Goal: Task Accomplishment & Management: Use online tool/utility

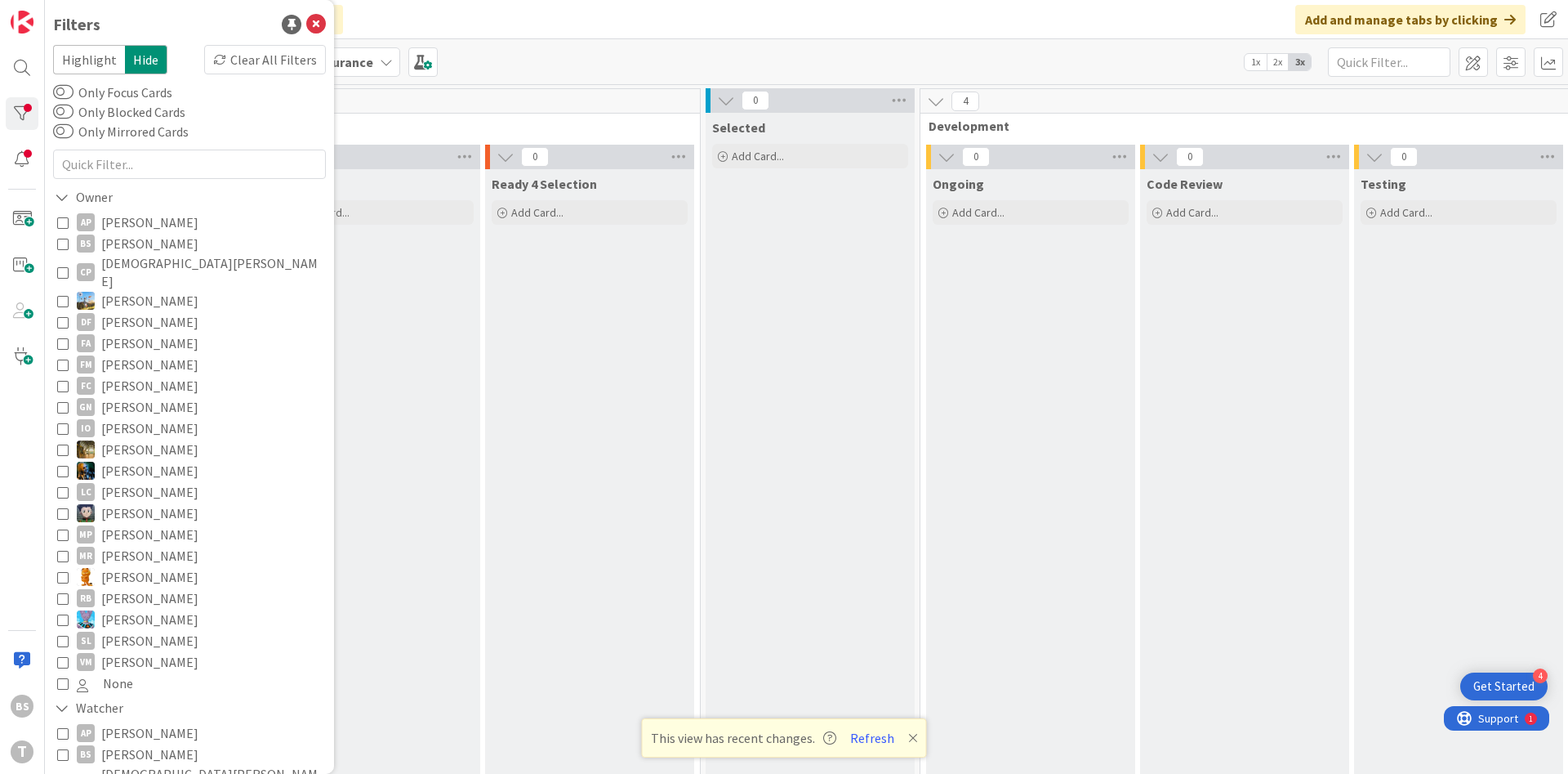
scroll to position [0, 308]
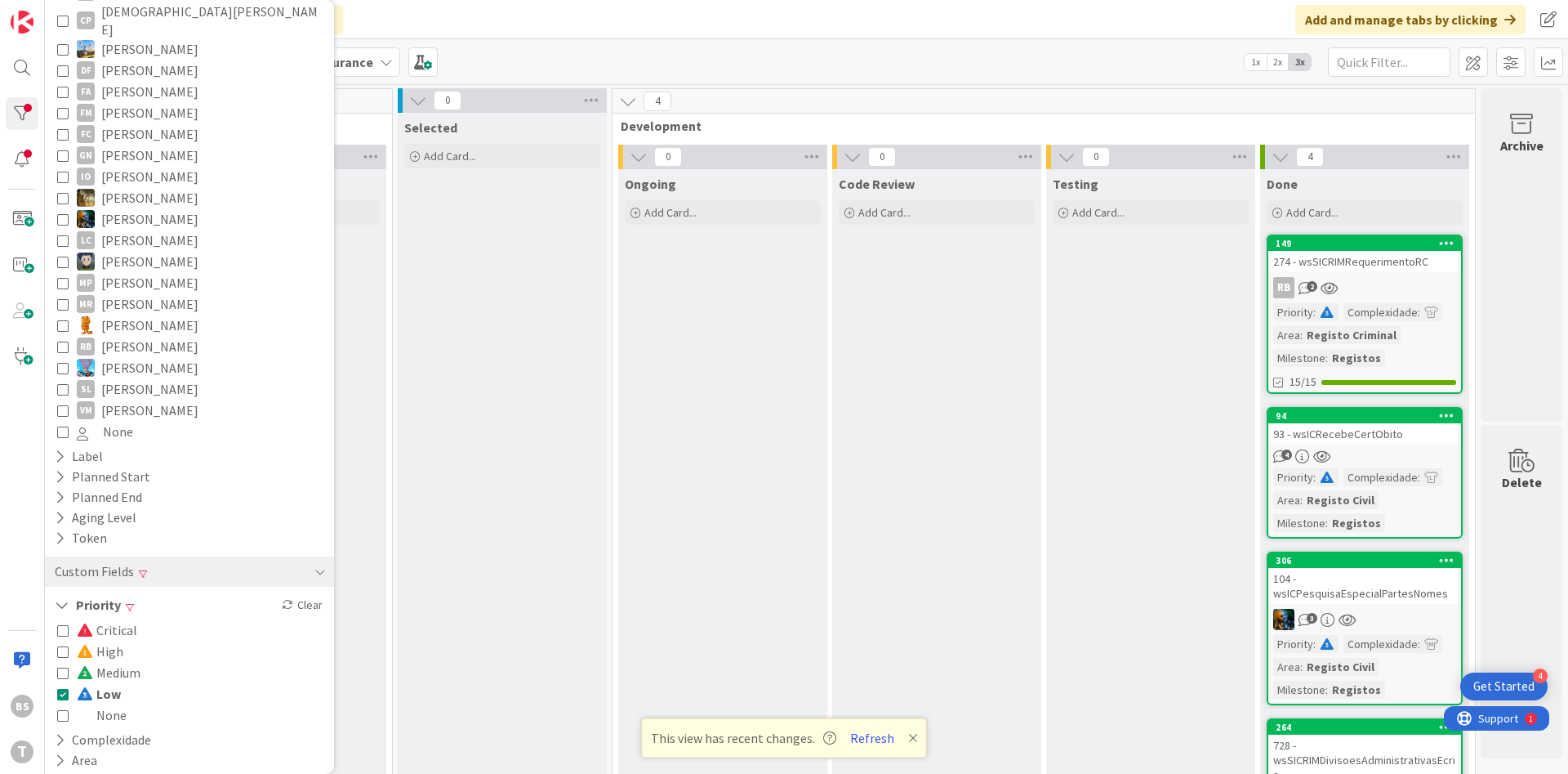
click at [1374, 269] on div "274 - wsSICRIMRequerimentoRC" at bounding box center [1364, 261] width 193 height 22
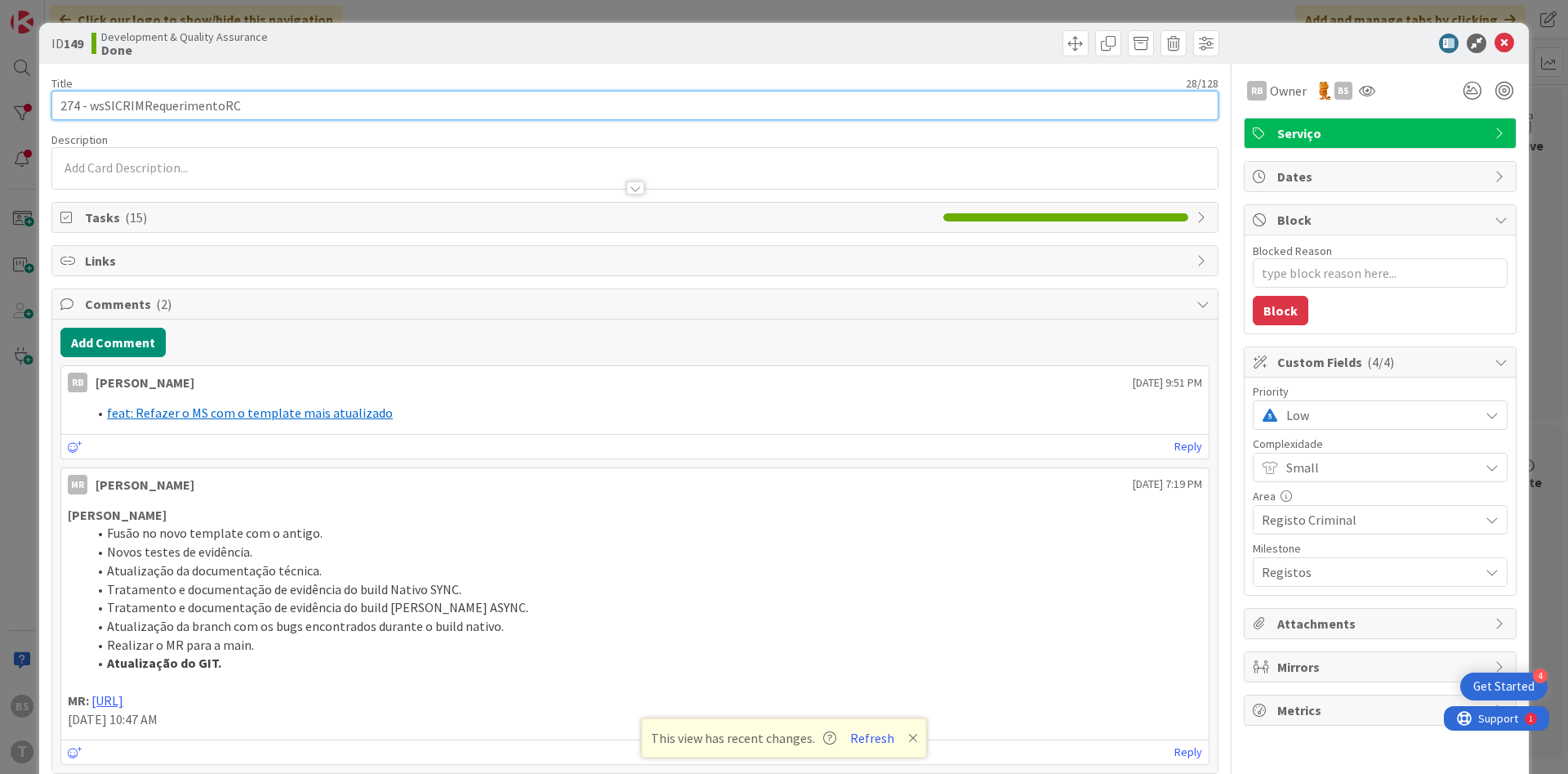
click at [185, 114] on input "274 - wsSICRIMRequerimentoRC" at bounding box center [635, 105] width 1167 height 29
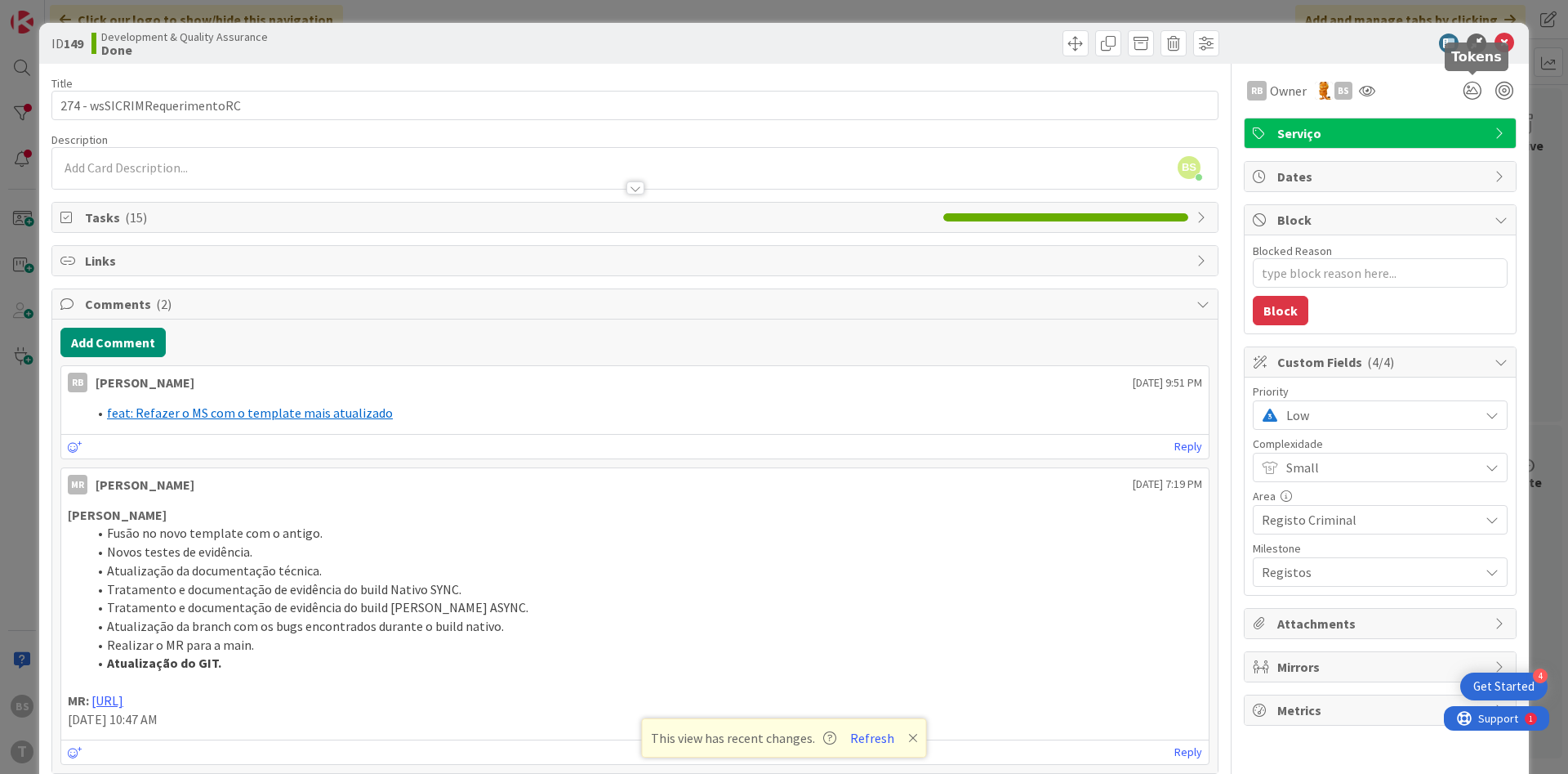
click at [1515, 40] on div at bounding box center [1372, 43] width 289 height 20
click at [1504, 52] on div at bounding box center [1504, 55] width 10 height 5
click at [1505, 55] on div "ID 149 Development & Quality Assurance Done" at bounding box center [784, 43] width 1490 height 40
click at [1505, 45] on icon at bounding box center [1504, 43] width 20 height 20
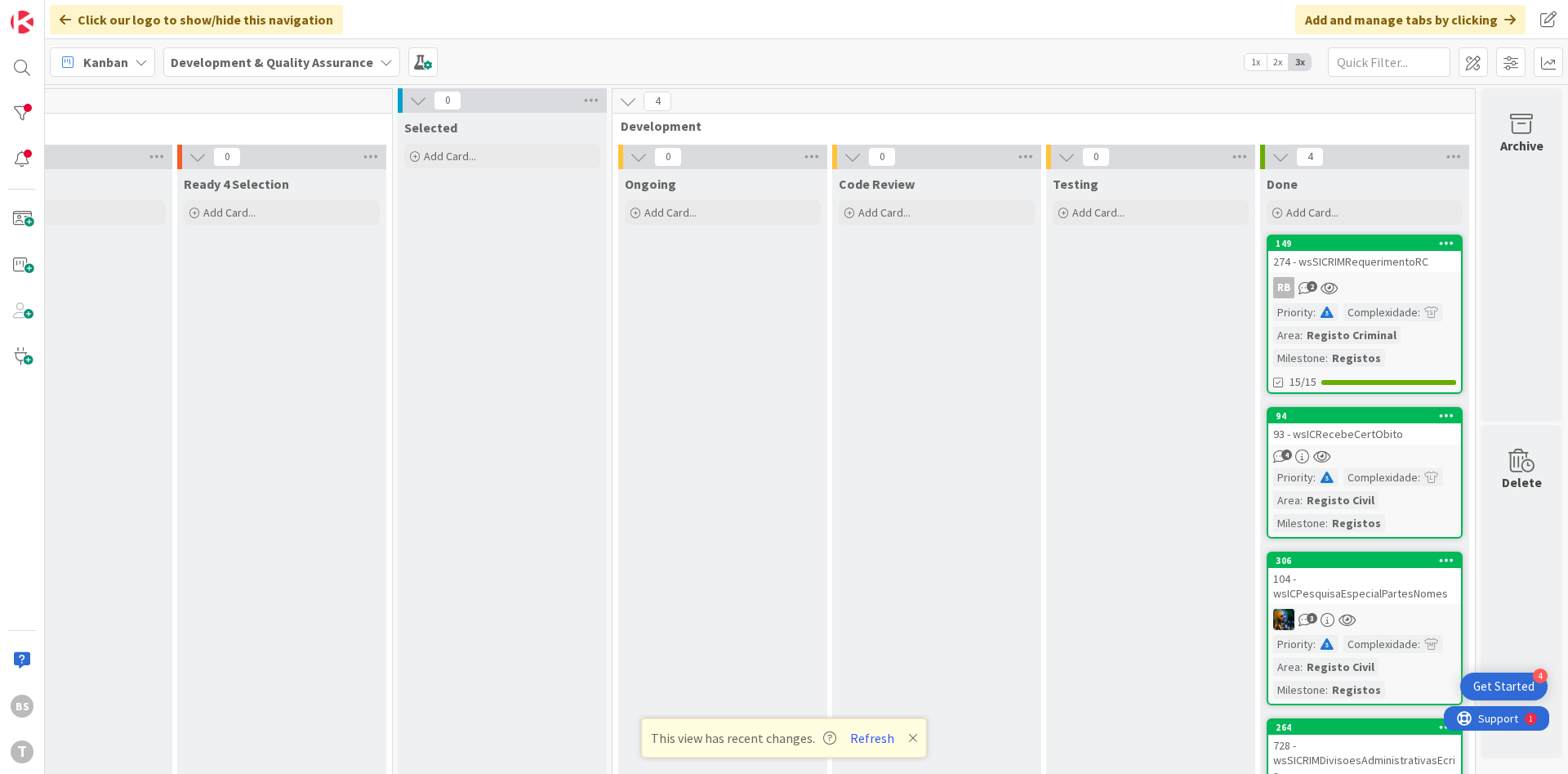
scroll to position [149, 308]
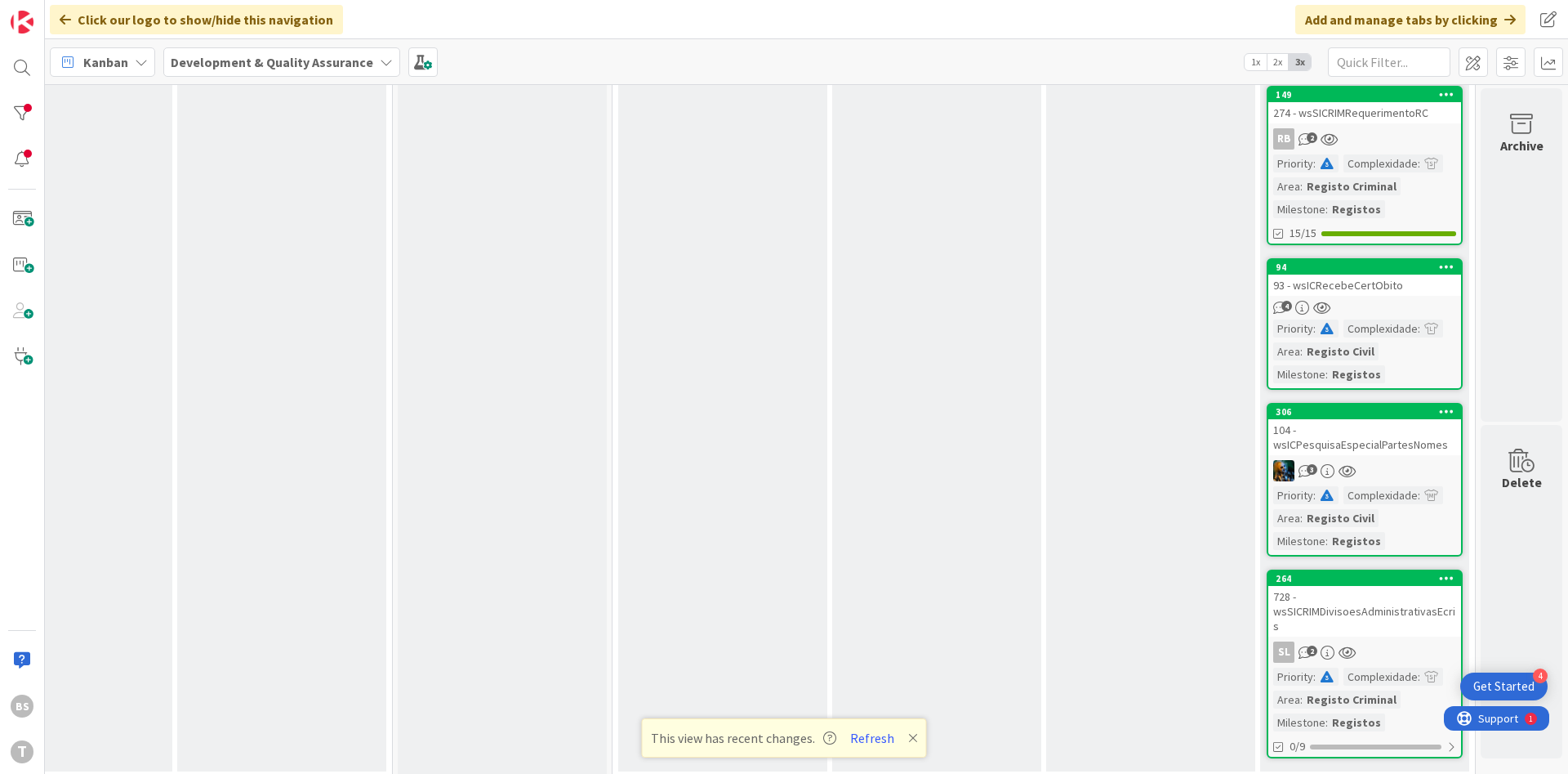
click at [1299, 107] on div "274 - wsSICRIMRequerimentoRC" at bounding box center [1364, 113] width 193 height 22
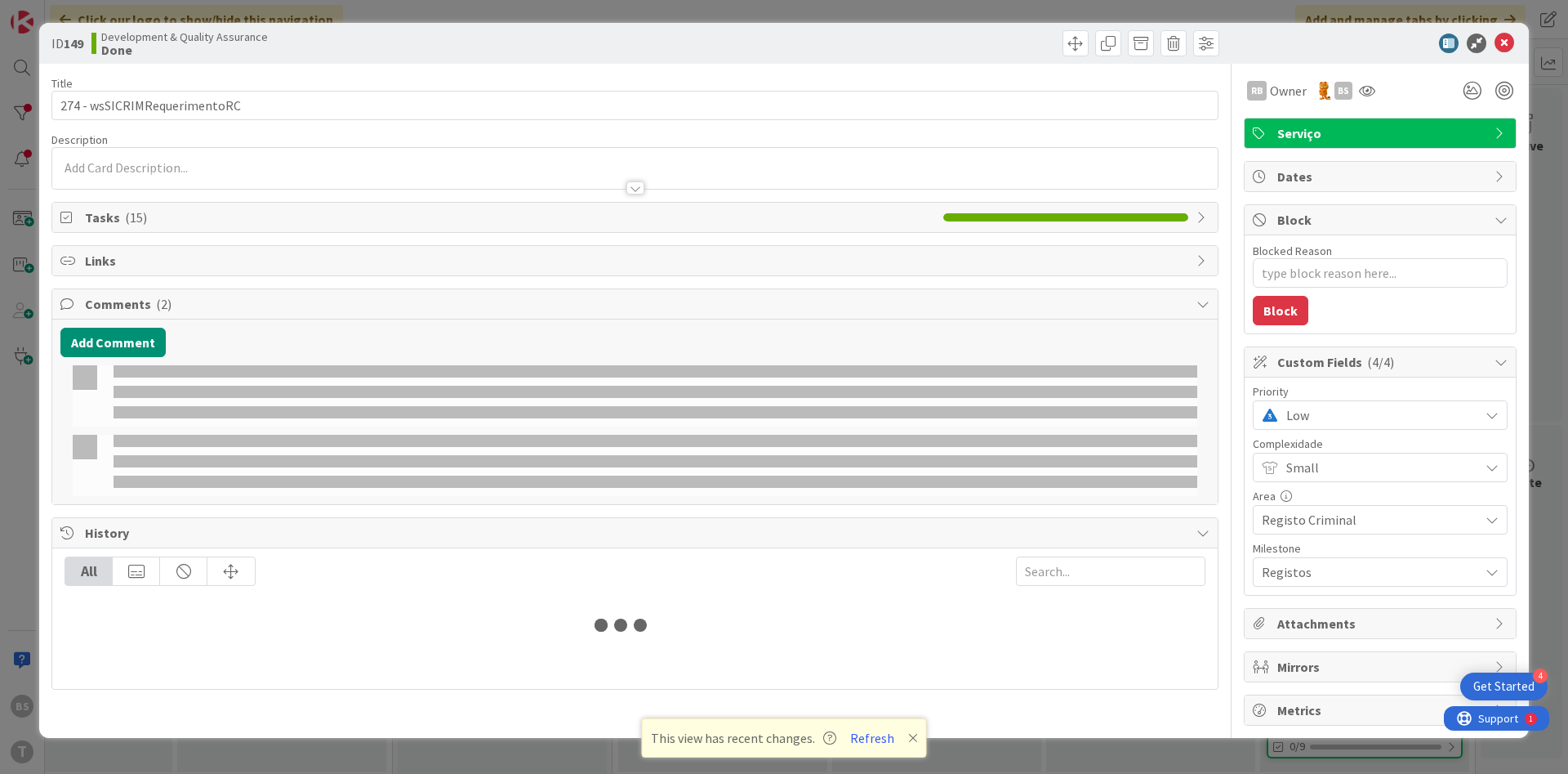
type textarea "x"
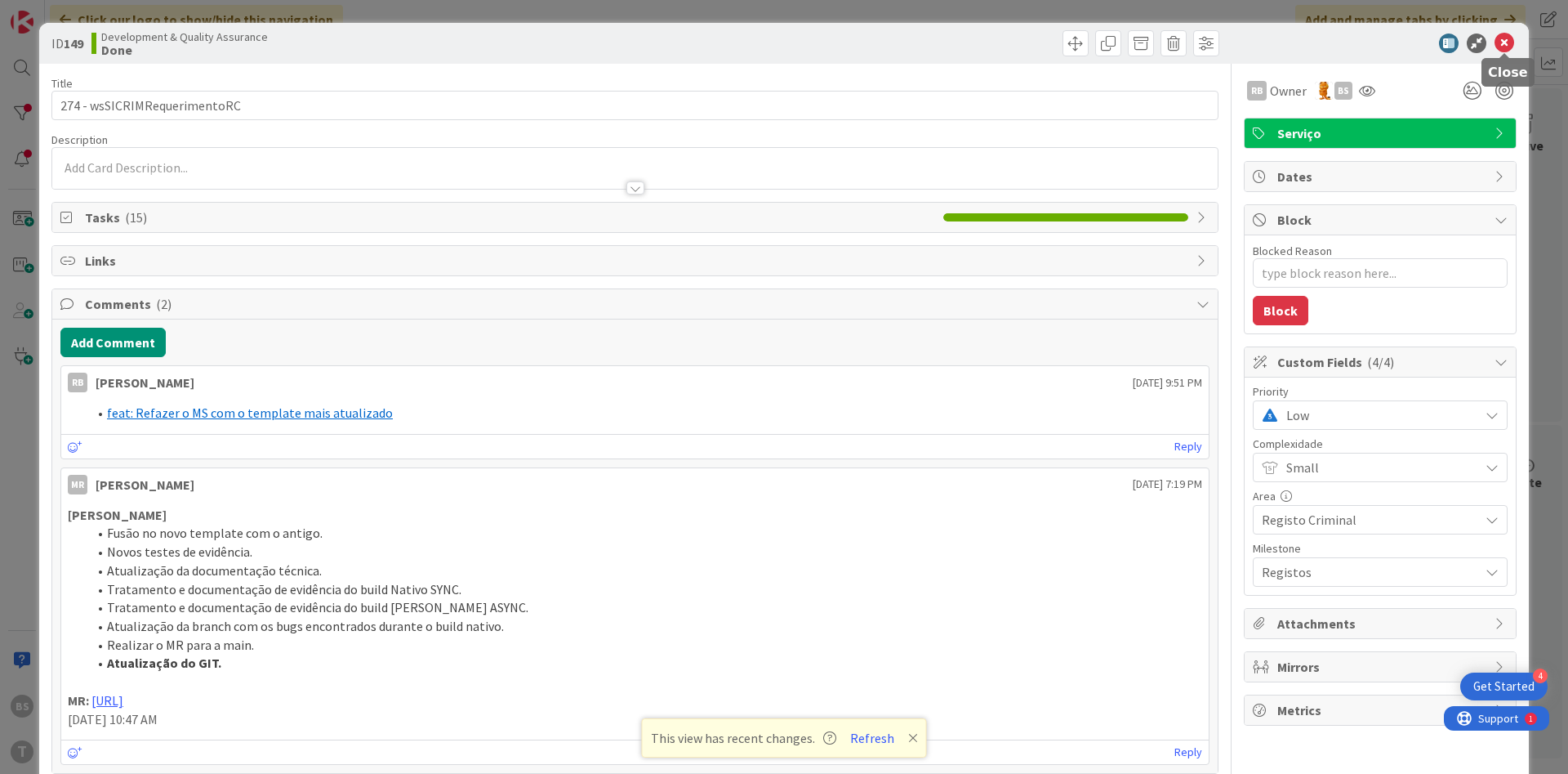
click at [1503, 32] on div "ID 149 Development & Quality Assurance Done" at bounding box center [784, 43] width 1490 height 40
click at [1501, 40] on icon at bounding box center [1504, 43] width 20 height 20
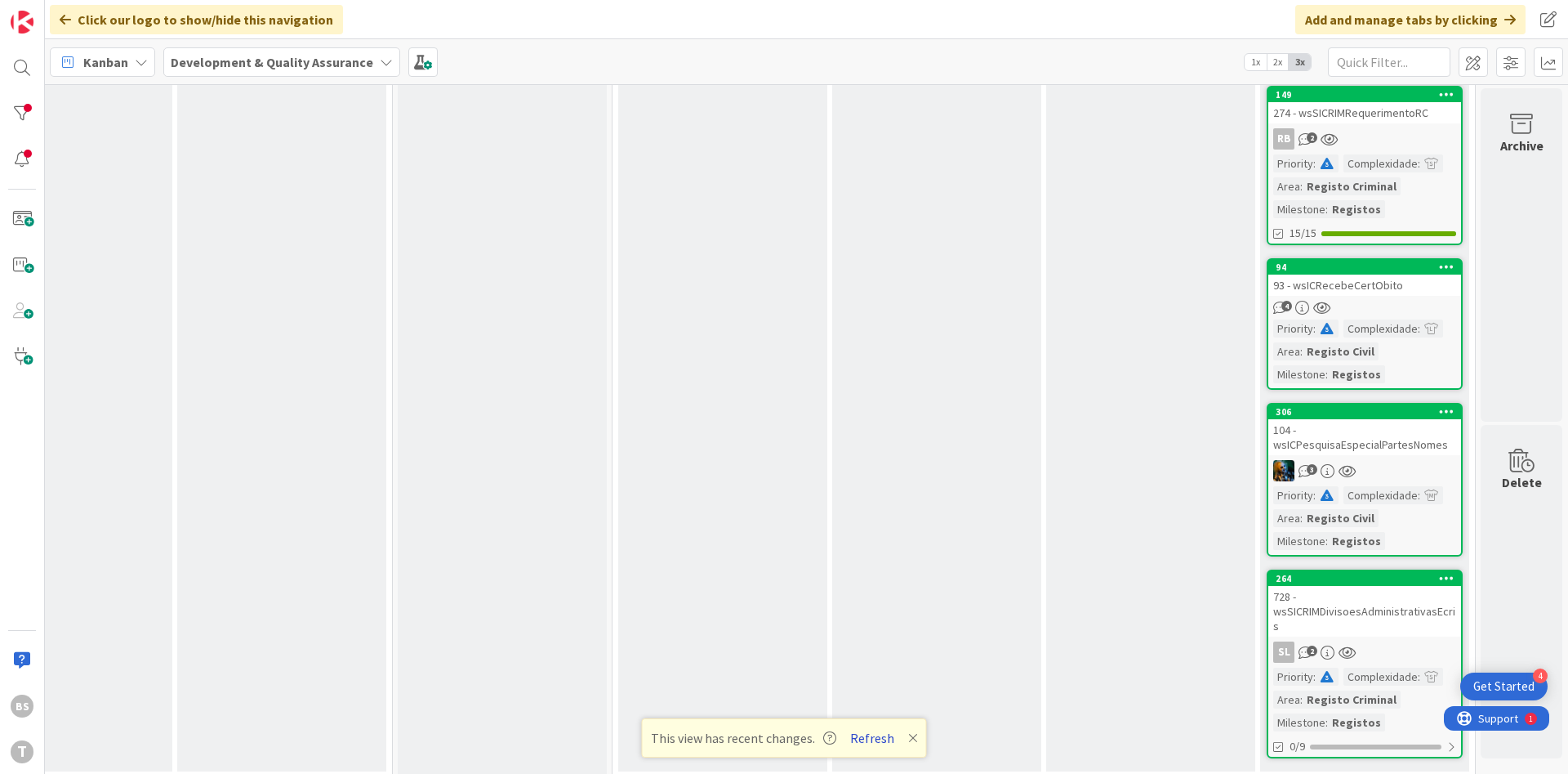
click at [873, 737] on button "Refresh" at bounding box center [872, 737] width 56 height 22
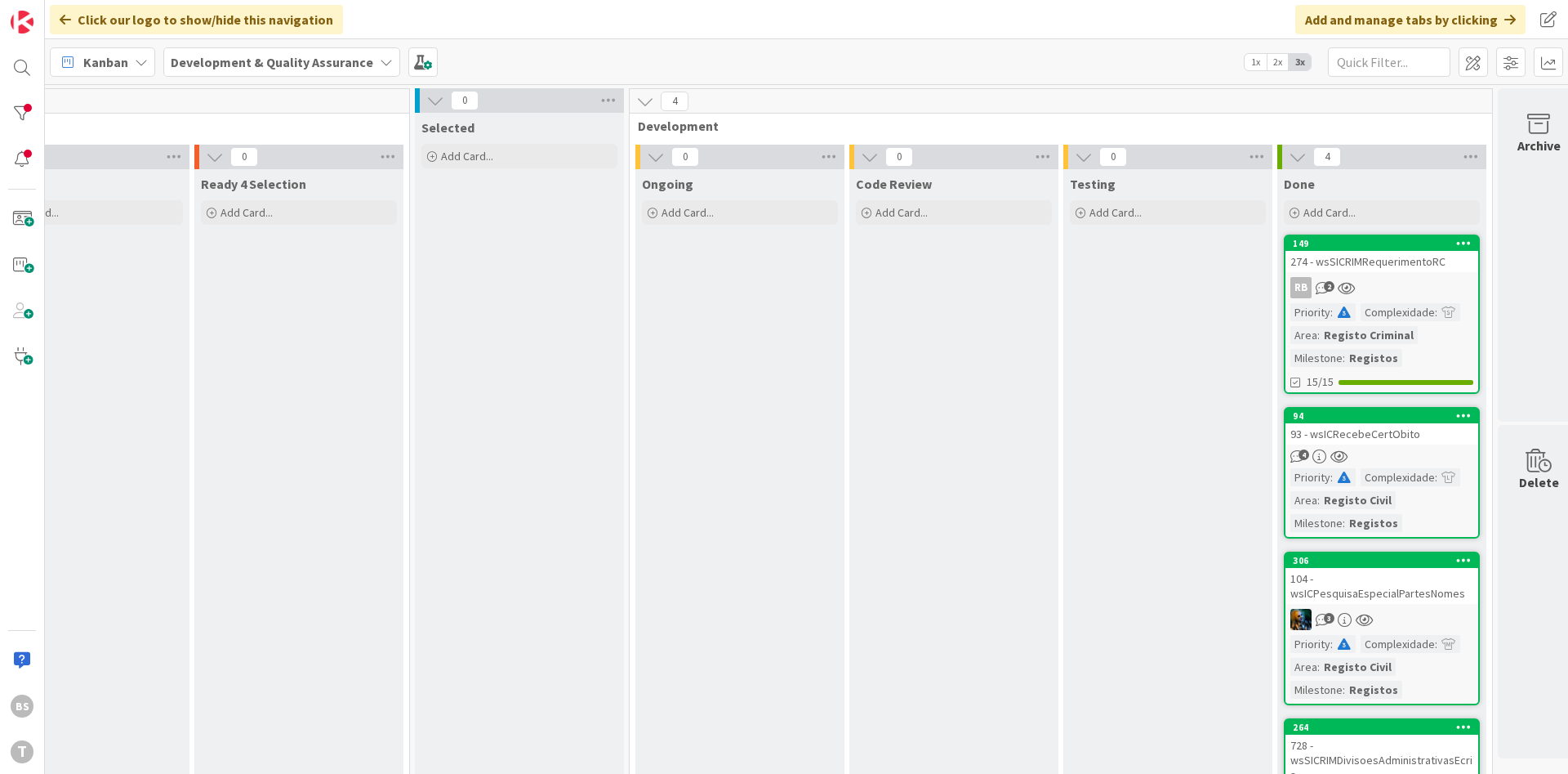
scroll to position [0, 308]
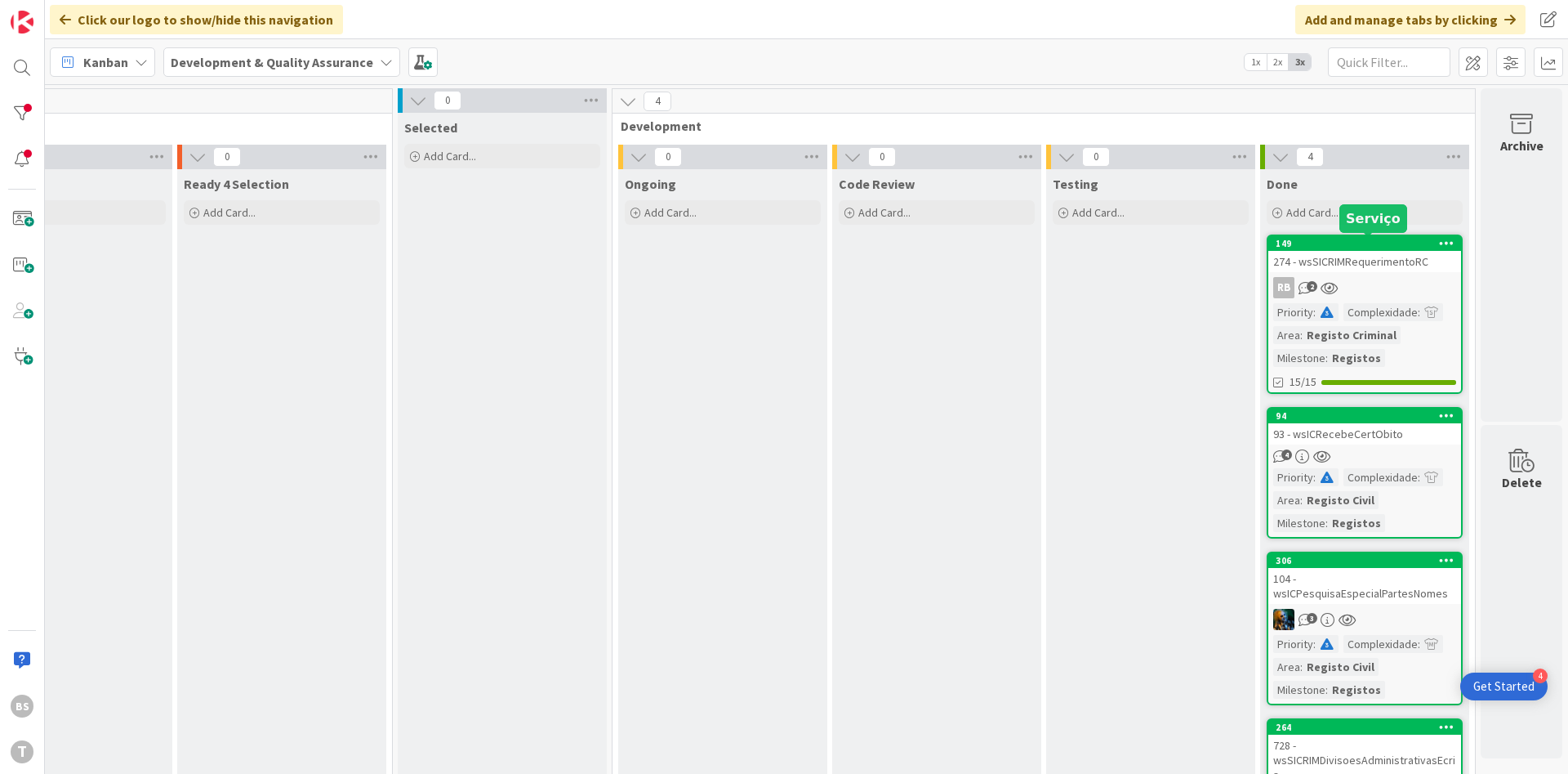
click at [1353, 243] on div "149" at bounding box center [1369, 243] width 186 height 11
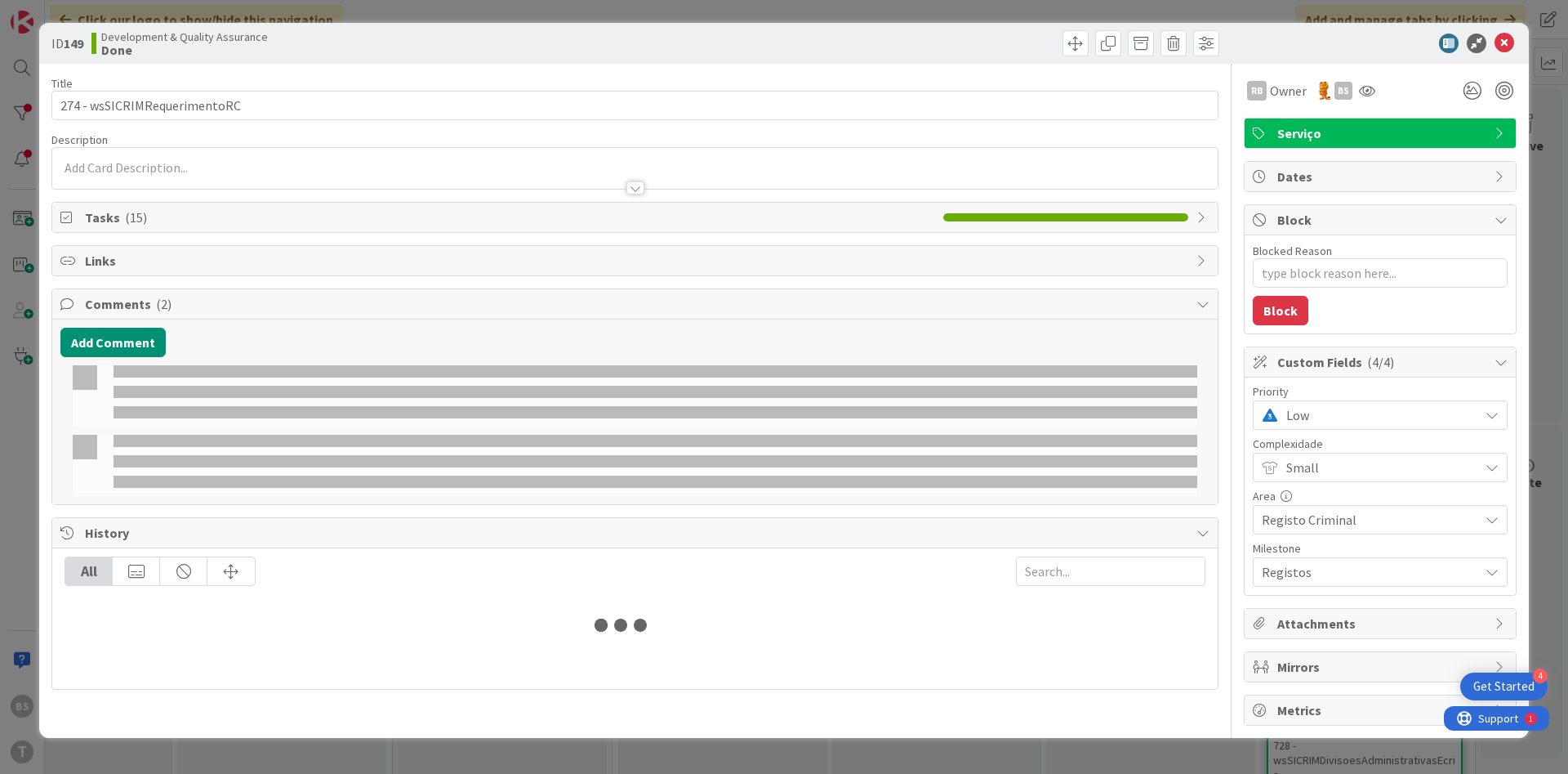
type textarea "x"
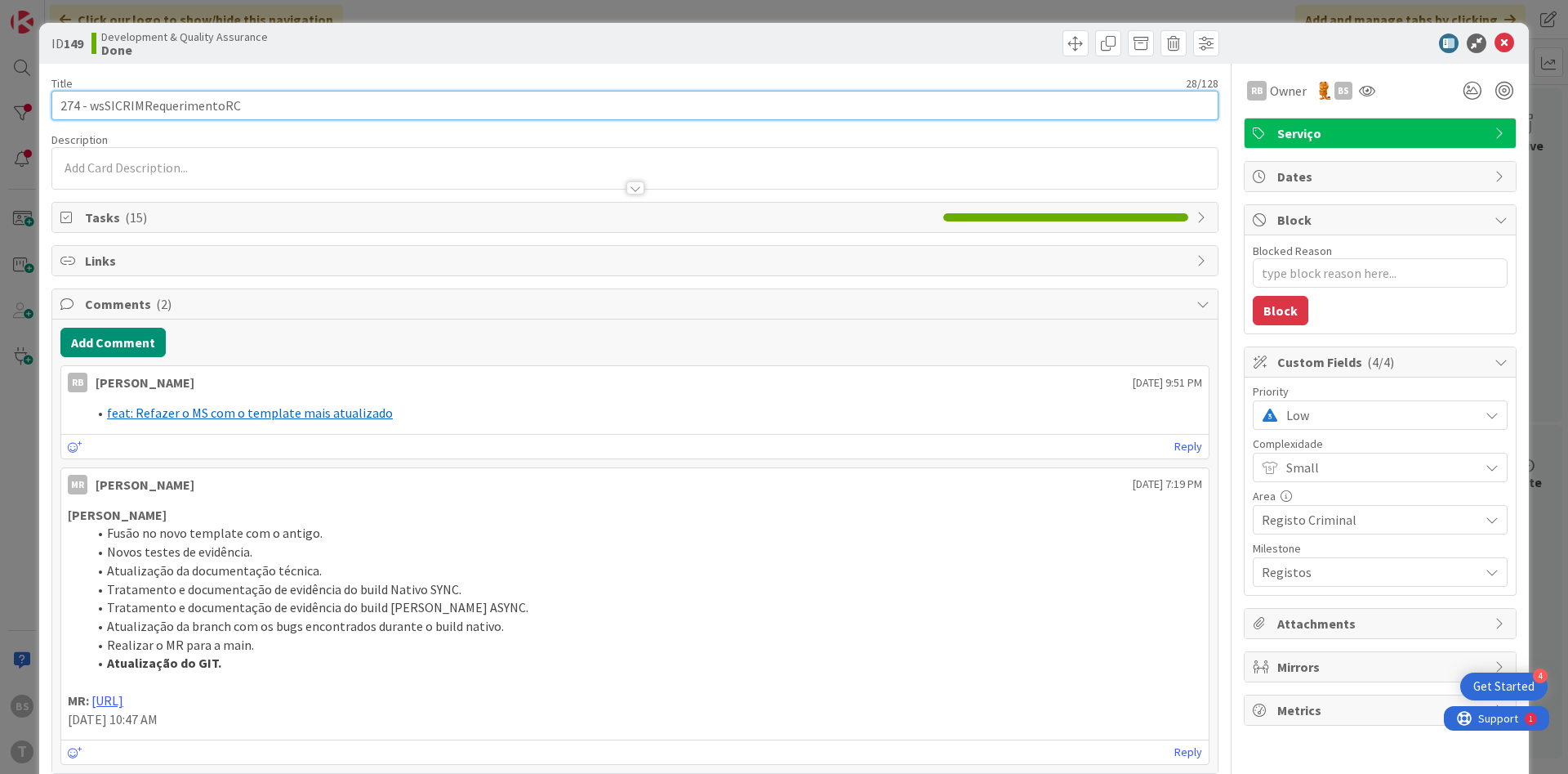
click at [205, 109] on input "274 - wsSICRIMRequerimentoRC" at bounding box center [635, 105] width 1167 height 29
